Goal: Find contact information: Find contact information

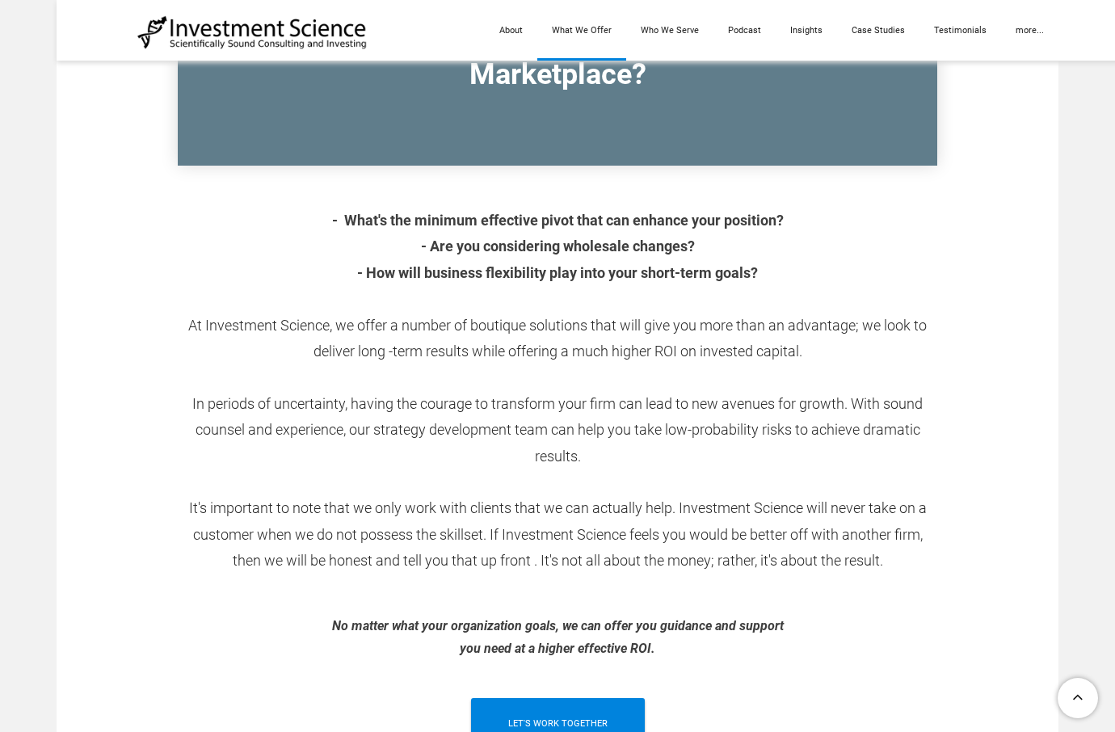
scroll to position [808, 0]
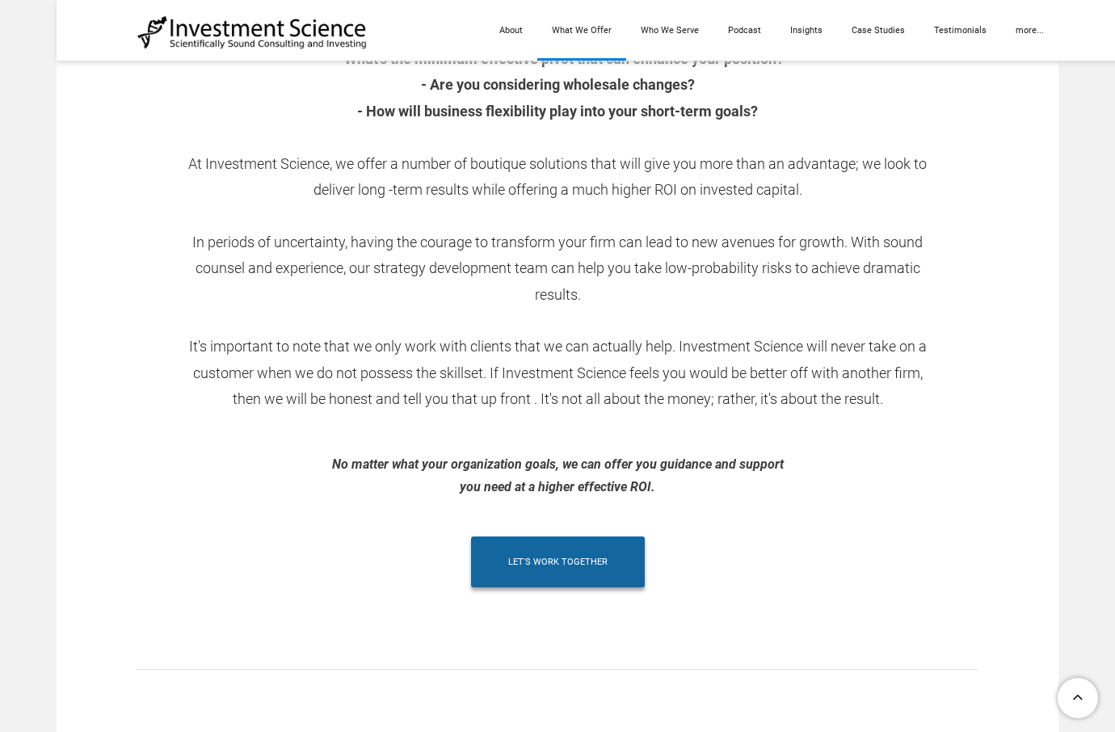
click at [579, 576] on span "let's work together" at bounding box center [557, 562] width 99 height 51
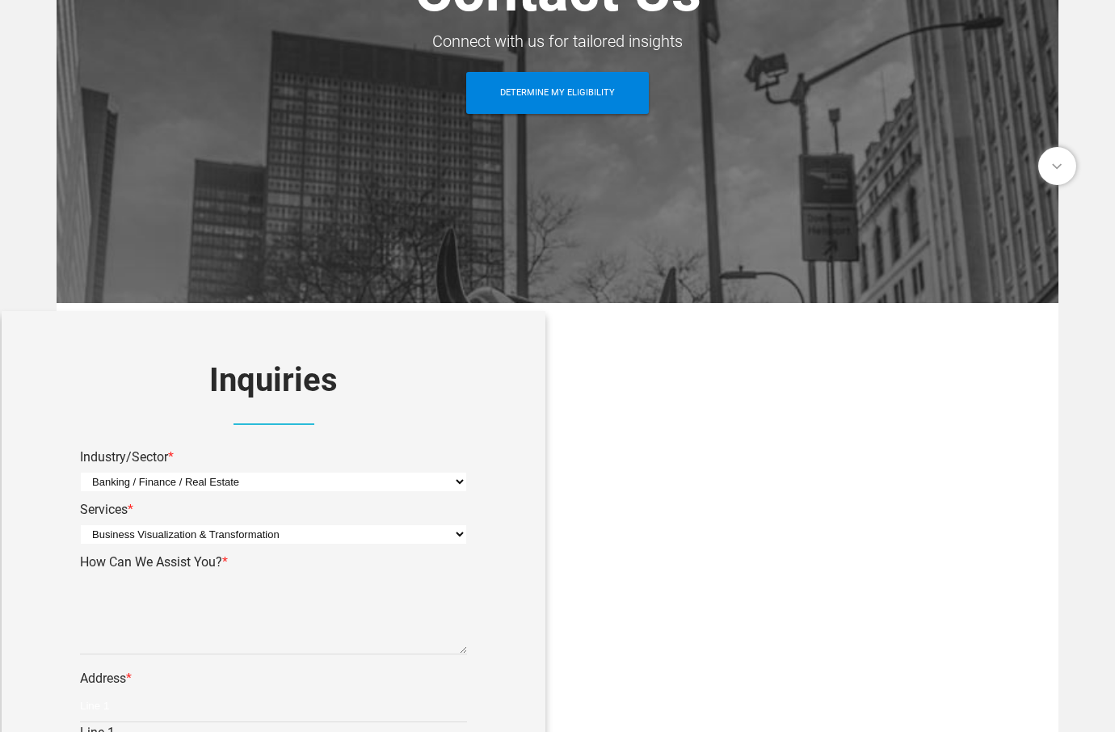
scroll to position [162, 0]
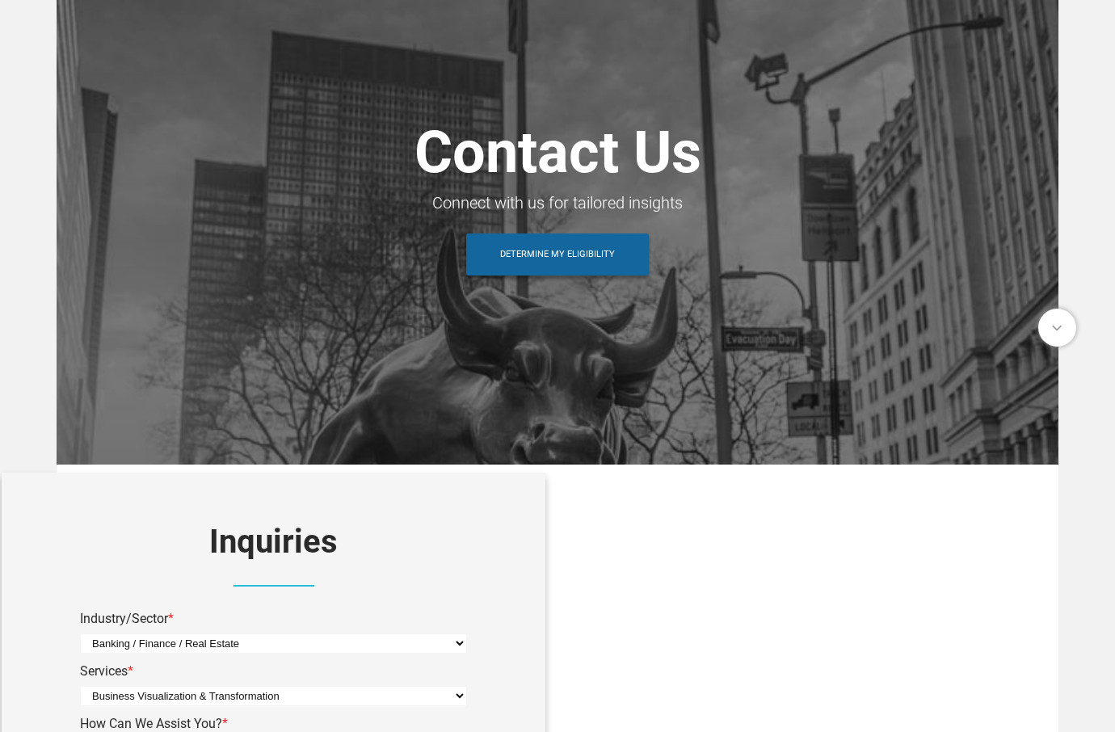
click at [562, 259] on span "Determine My Eligibility" at bounding box center [557, 255] width 115 height 42
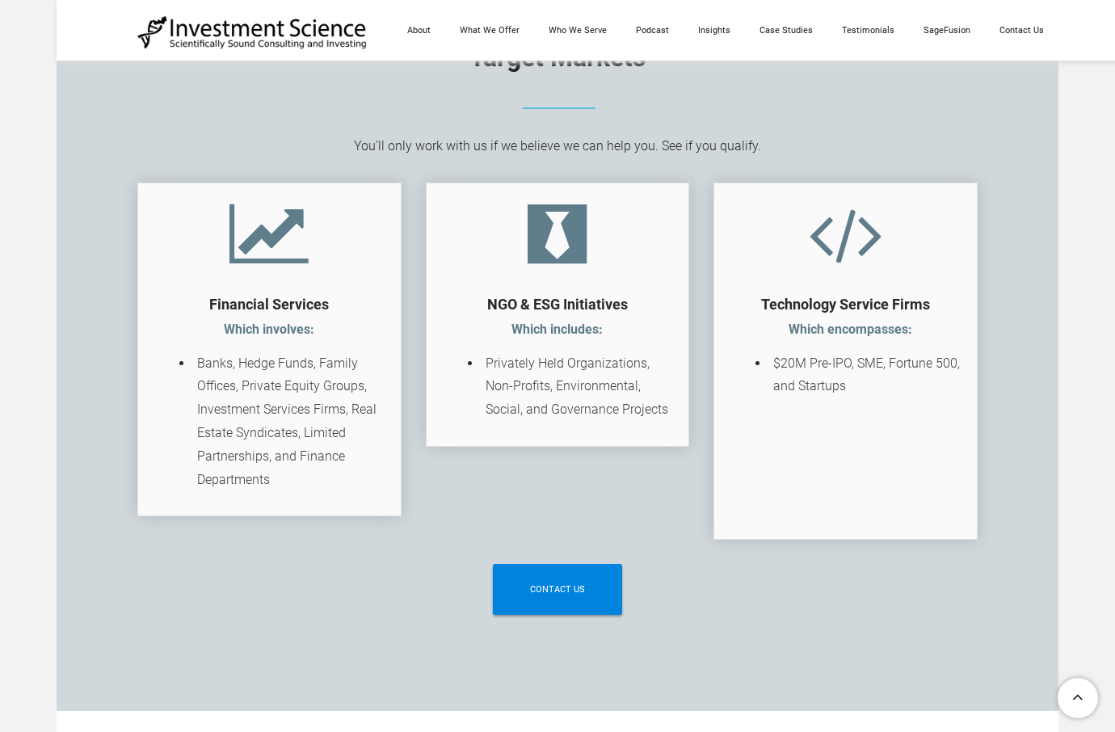
scroll to position [2667, 0]
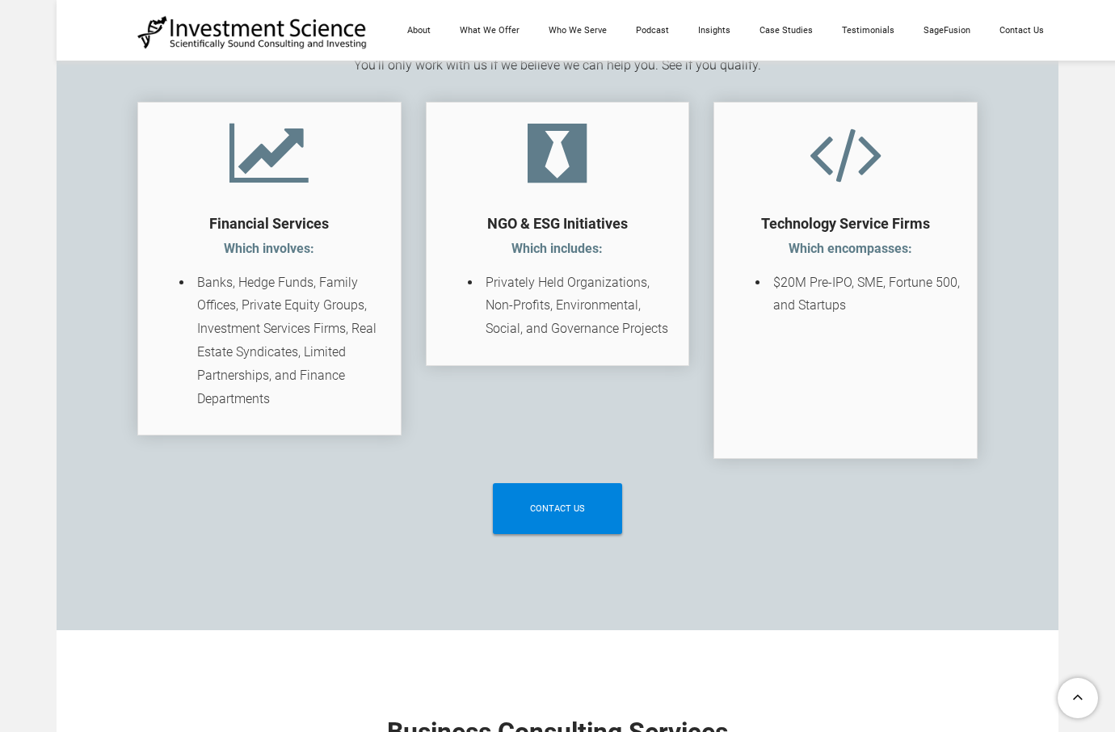
click at [292, 252] on font "Which involves:" at bounding box center [269, 248] width 97 height 15
click at [582, 534] on span "contact us" at bounding box center [557, 508] width 55 height 51
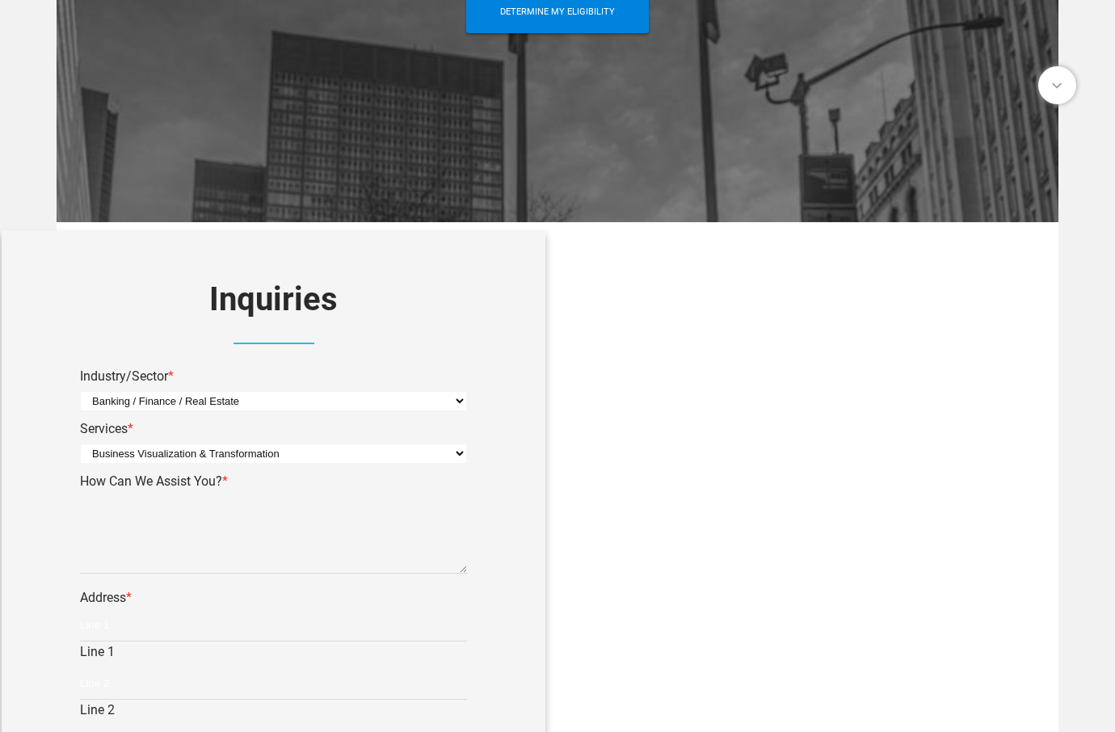
scroll to position [566, 0]
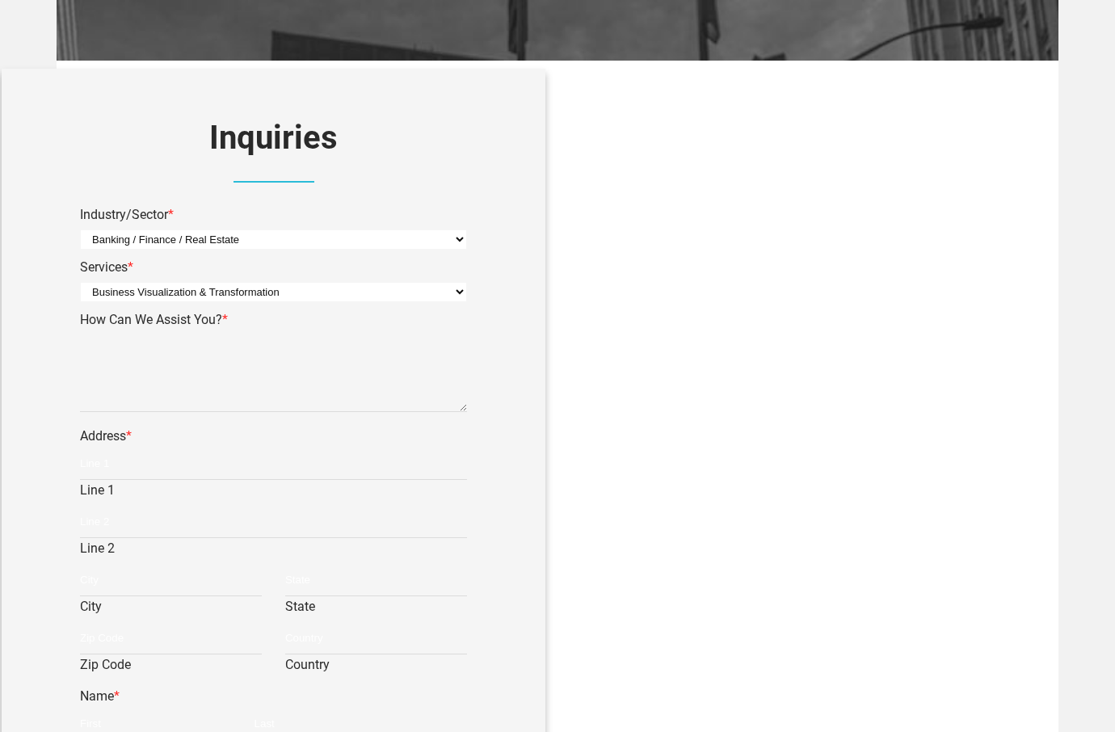
click at [465, 291] on select "Business Visualization & Transformation Organizational Planning & Strategy Busi…" at bounding box center [273, 292] width 387 height 20
click at [630, 308] on div at bounding box center [774, 594] width 408 height 808
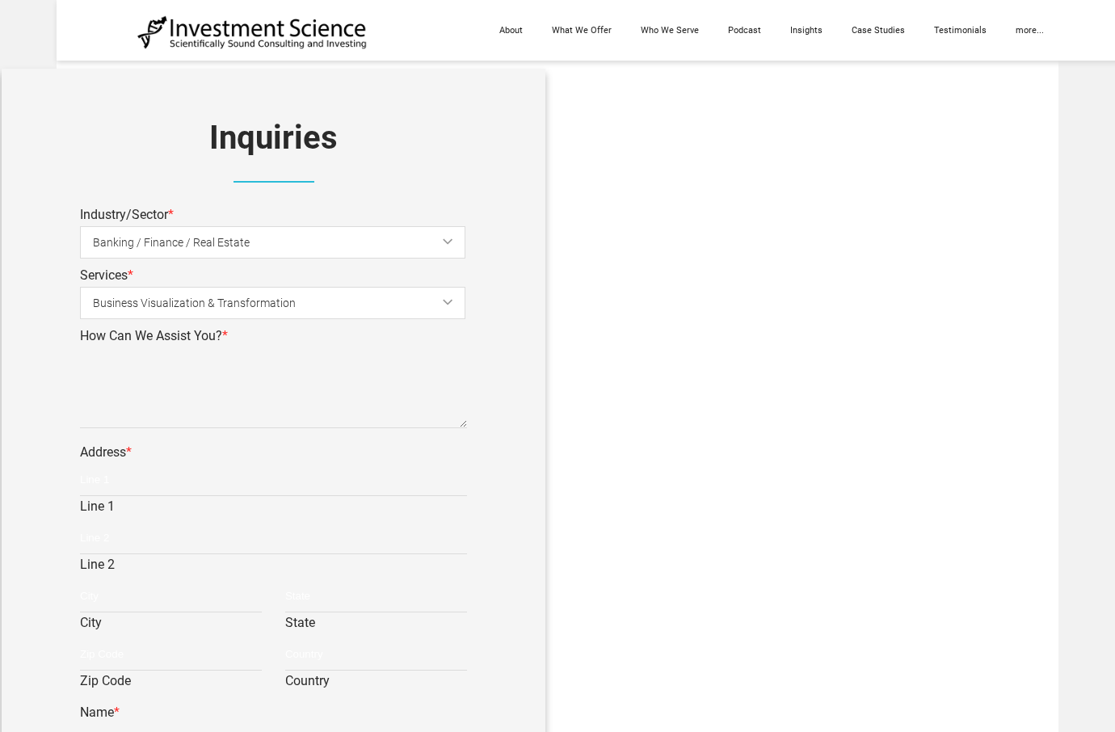
click at [448, 241] on link at bounding box center [448, 241] width 10 height 5
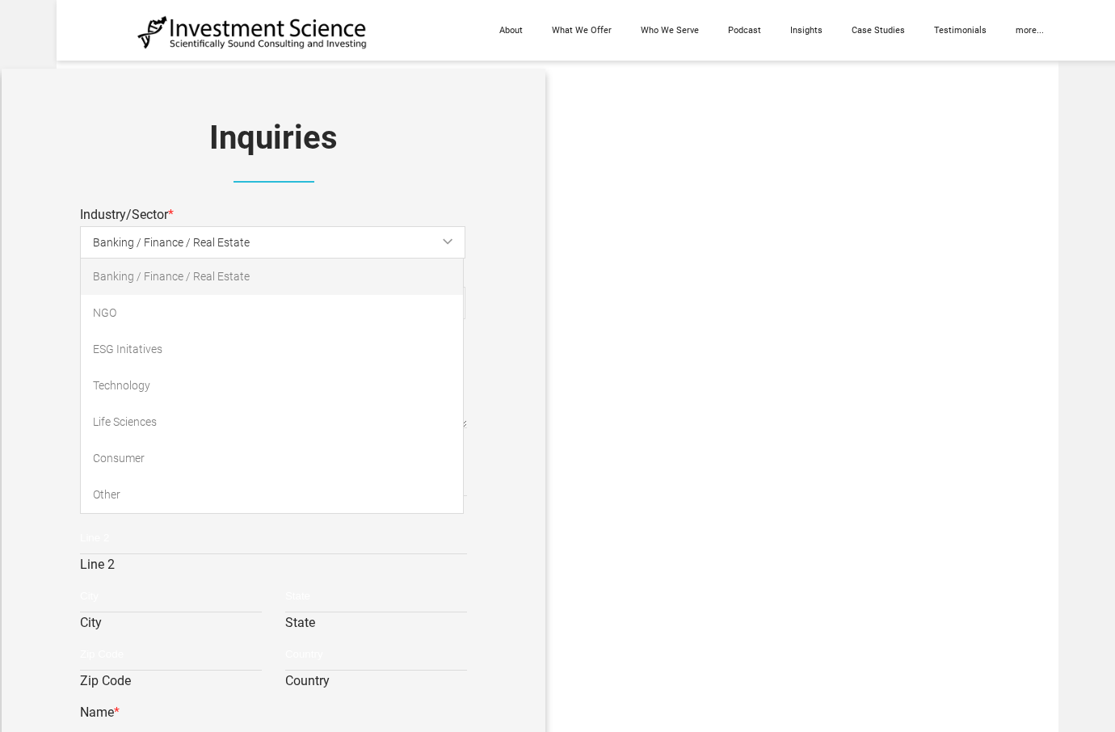
click at [509, 234] on div "Inquiries * Indicates required field Industry/Sector * Banking / Finance / Real…" at bounding box center [273, 582] width 541 height 1025
